Goal: Task Accomplishment & Management: Manage account settings

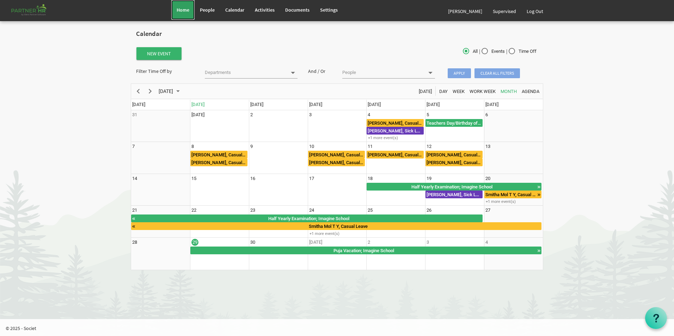
click at [186, 13] on span "Home" at bounding box center [183, 10] width 13 height 6
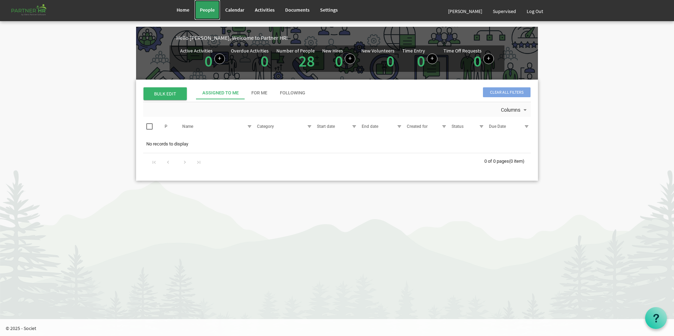
click at [206, 12] on span "People" at bounding box center [207, 10] width 15 height 6
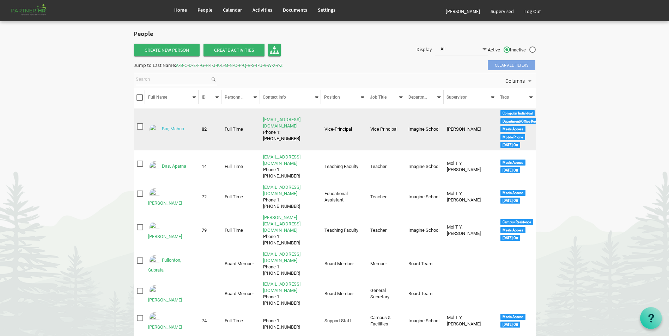
click at [176, 130] on link "Bar, Mahua" at bounding box center [173, 129] width 22 height 5
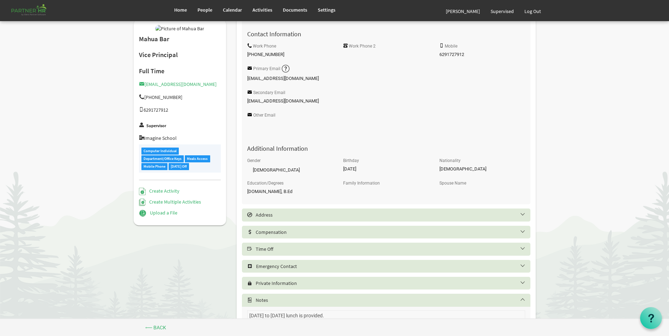
scroll to position [234, 0]
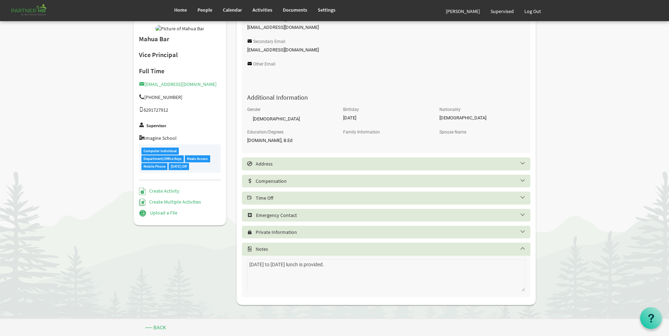
click at [321, 195] on div "Time Off" at bounding box center [386, 198] width 288 height 13
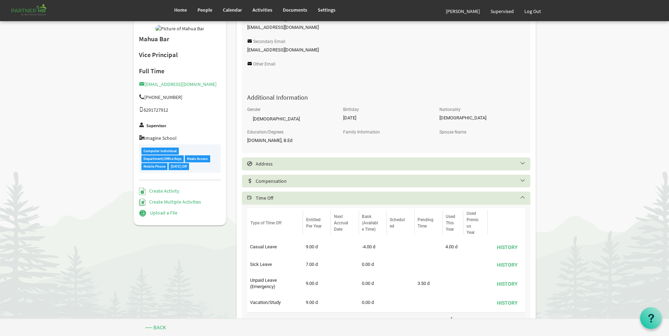
scroll to position [339, 0]
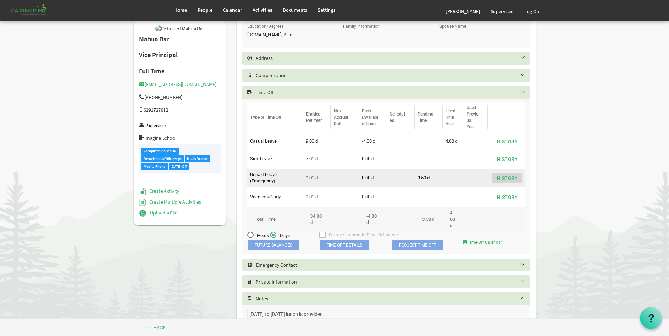
click at [509, 176] on button "History" at bounding box center [507, 178] width 30 height 10
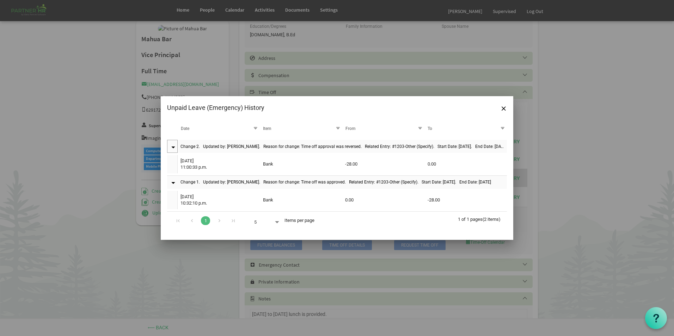
click at [173, 148] on div at bounding box center [172, 148] width 11 height 4
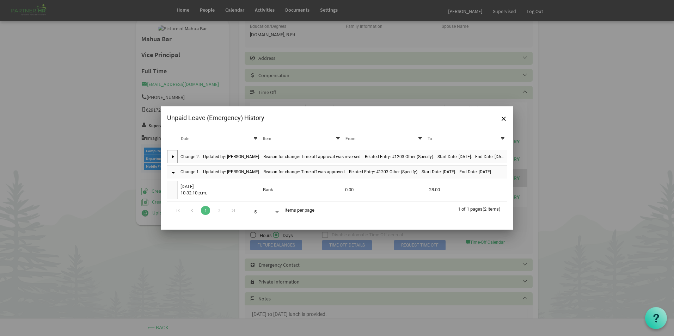
click at [173, 154] on td at bounding box center [172, 156] width 11 height 13
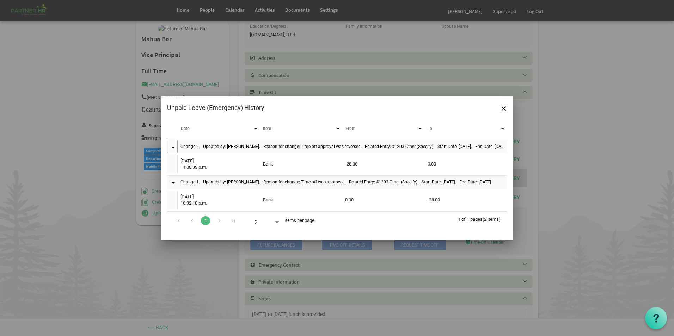
click at [270, 148] on td "Change 2. Updated by: Abhijit Nayak. Reason for change: Time off approval was r…" at bounding box center [342, 146] width 329 height 13
click at [429, 153] on td "Change 2. Updated by: Abhijit Nayak. Reason for change: Time off approval was r…" at bounding box center [342, 146] width 329 height 13
click at [279, 224] on span at bounding box center [277, 223] width 6 height 10
click at [580, 142] on div at bounding box center [337, 168] width 674 height 336
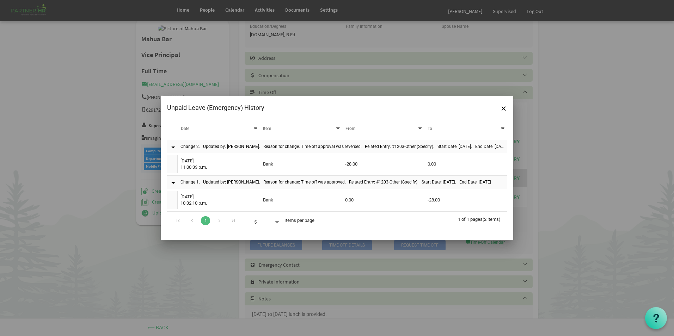
click at [498, 106] on div "Unpaid Leave (Emergency) History" at bounding box center [337, 107] width 353 height 23
click at [502, 109] on span "Close" at bounding box center [504, 108] width 4 height 4
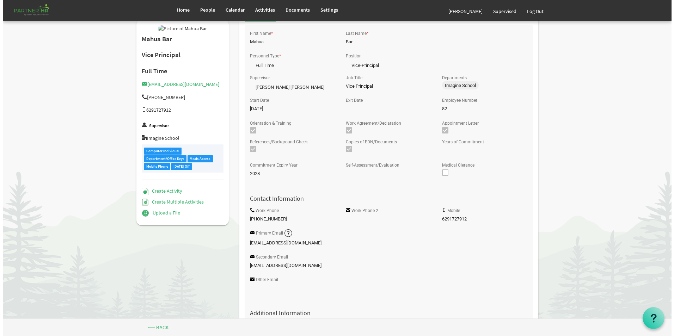
scroll to position [0, 0]
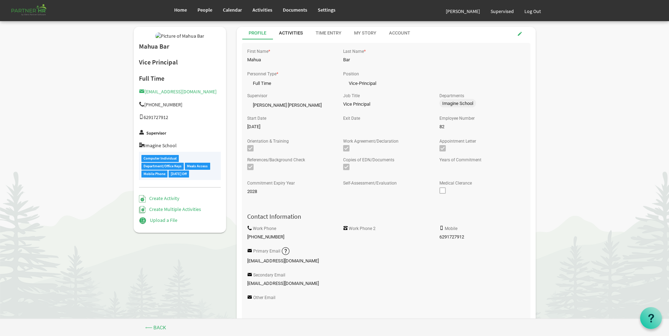
click at [295, 28] on div "Activities" at bounding box center [291, 33] width 24 height 13
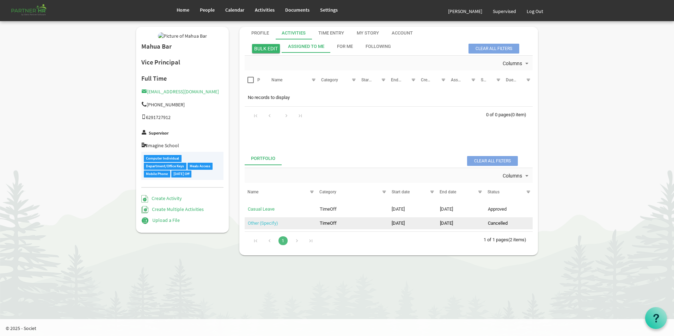
click at [270, 225] on link "Other (Specify)" at bounding box center [263, 223] width 30 height 5
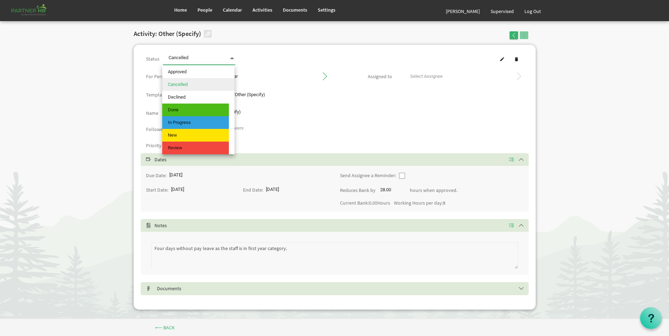
click at [200, 60] on span "Cancelled Cancelled" at bounding box center [199, 58] width 72 height 13
click at [198, 71] on span "Approved" at bounding box center [195, 72] width 67 height 13
type input "Approved"
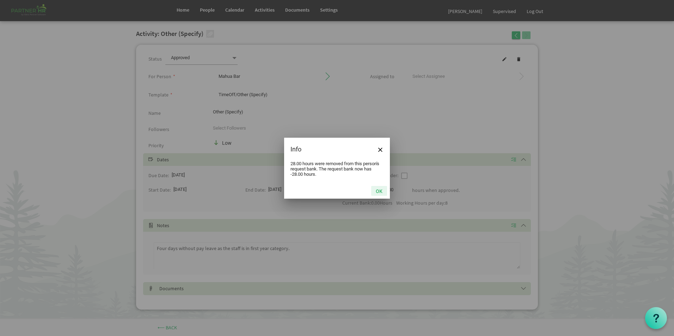
click at [377, 191] on button "OK" at bounding box center [379, 191] width 16 height 10
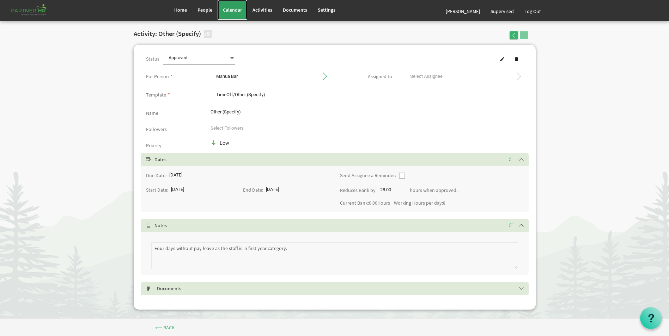
click at [229, 13] on link "Calendar" at bounding box center [233, 10] width 30 height 20
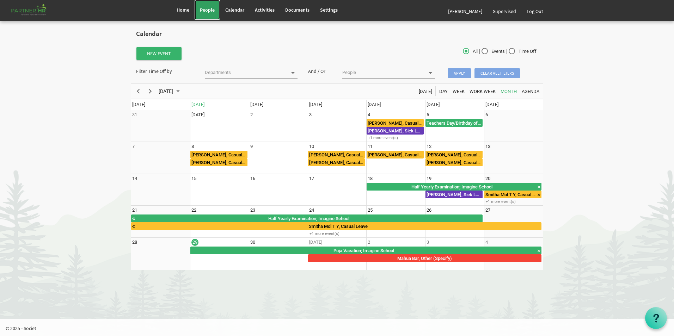
click at [203, 9] on span "People" at bounding box center [207, 10] width 15 height 6
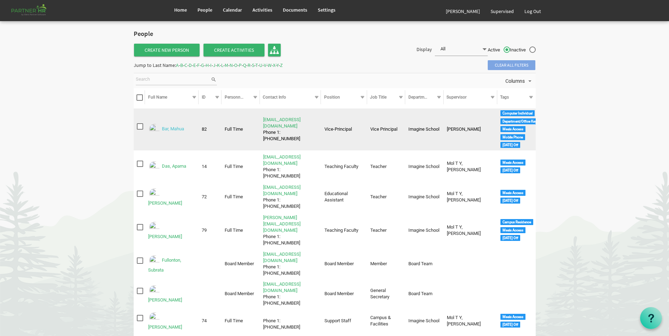
click at [176, 130] on link "Bar, Mahua" at bounding box center [173, 129] width 22 height 5
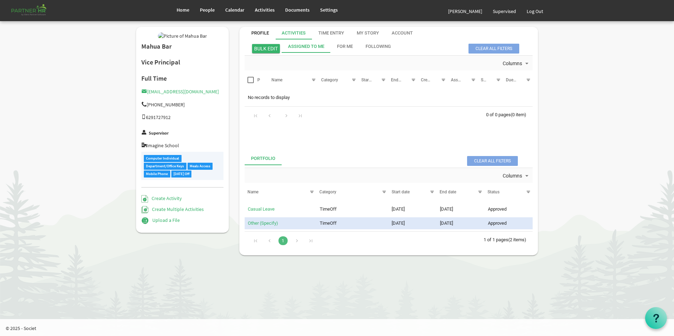
click at [258, 33] on div "Profile" at bounding box center [260, 33] width 18 height 7
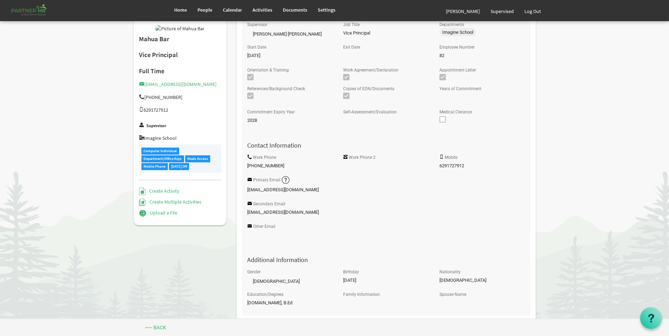
scroll to position [141, 0]
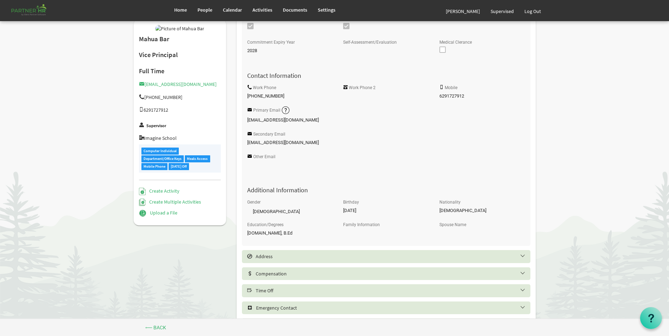
click at [308, 285] on div "Time Off" at bounding box center [386, 290] width 288 height 13
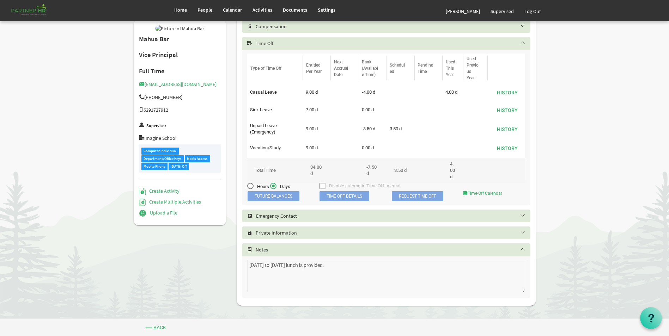
scroll to position [389, 0]
click at [354, 195] on span "Time Off Details" at bounding box center [344, 196] width 50 height 10
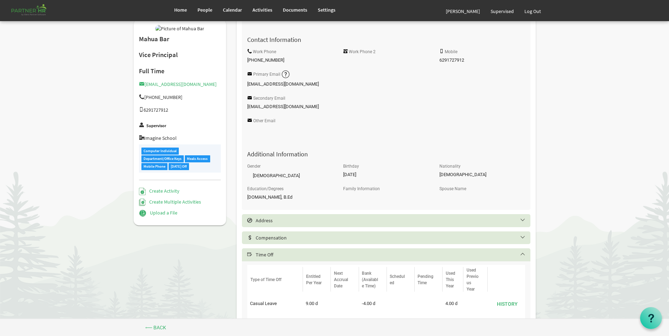
scroll to position [142, 0]
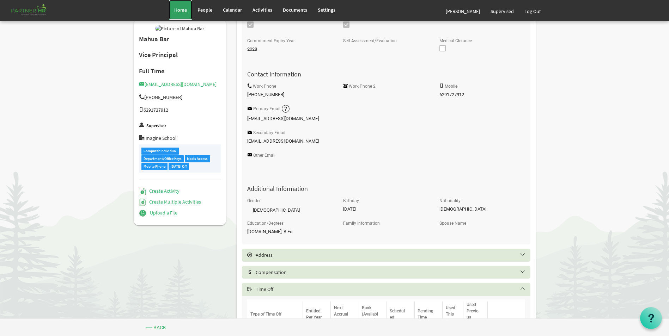
click at [191, 11] on link "Home" at bounding box center [180, 10] width 23 height 20
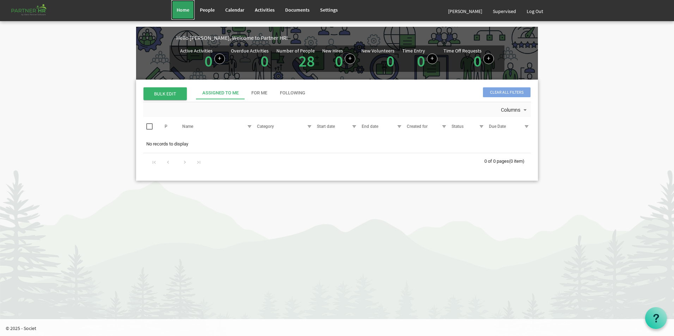
click at [183, 12] on span "Home" at bounding box center [183, 10] width 13 height 6
click at [536, 11] on link "Log Out" at bounding box center [534, 11] width 27 height 20
